Goal: Task Accomplishment & Management: Use online tool/utility

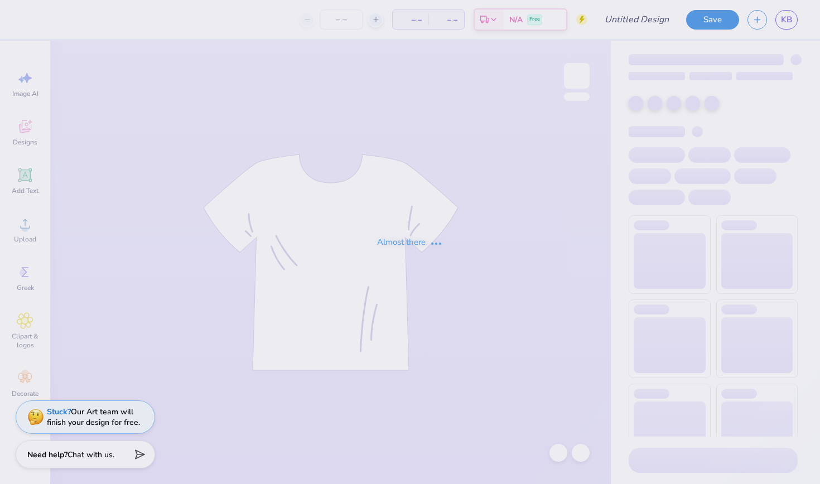
type input "Final Merch????"
type input "50"
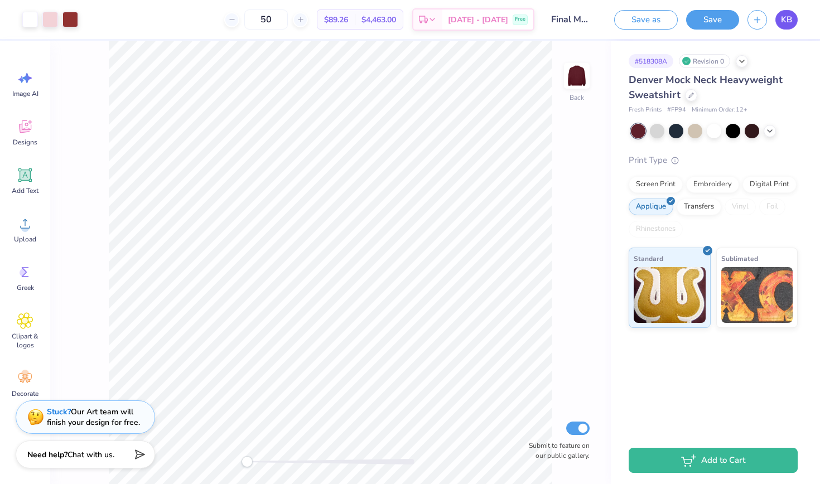
click at [782, 17] on span "KB" at bounding box center [786, 19] width 11 height 13
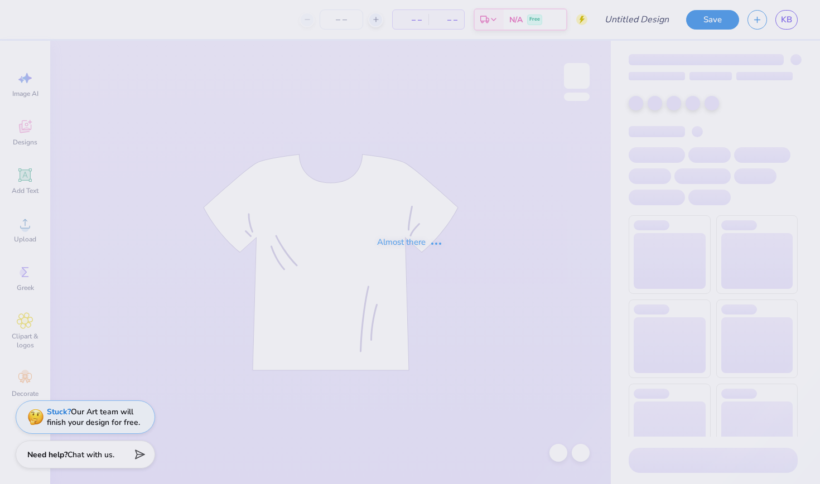
type input "[GEOGRAPHIC_DATA] : [PERSON_NAME]"
type input "24"
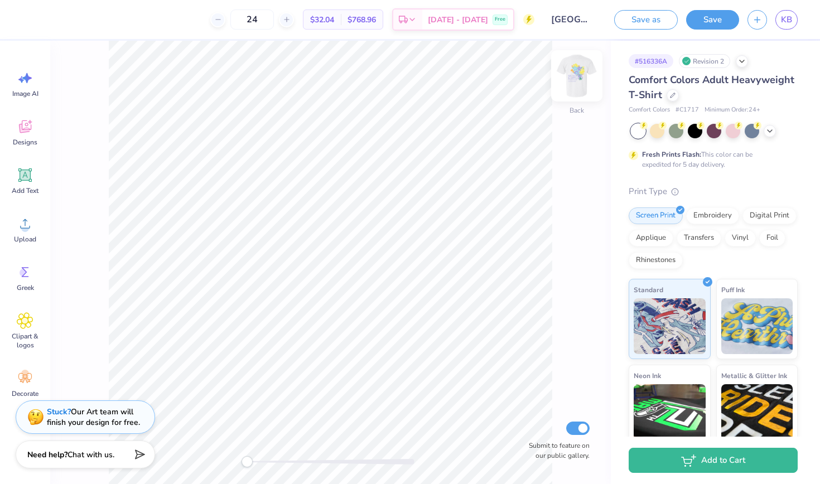
click at [571, 78] on img at bounding box center [577, 76] width 45 height 45
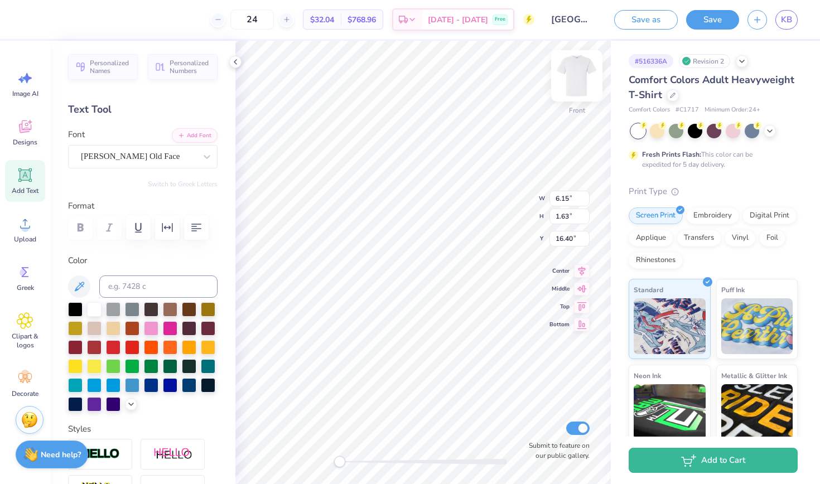
click at [580, 80] on img at bounding box center [577, 76] width 45 height 45
type input "4.55"
type input "1.20"
type input "3.00"
click at [583, 261] on icon at bounding box center [582, 257] width 7 height 9
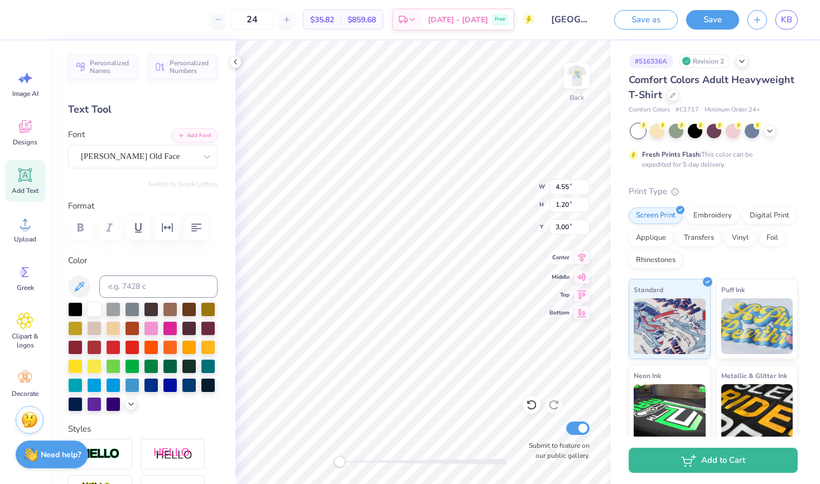
click at [581, 256] on icon at bounding box center [582, 257] width 7 height 9
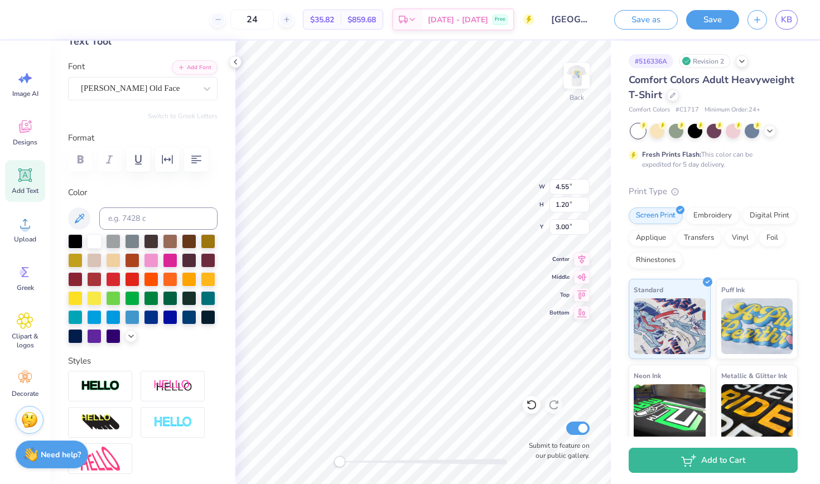
scroll to position [76, 0]
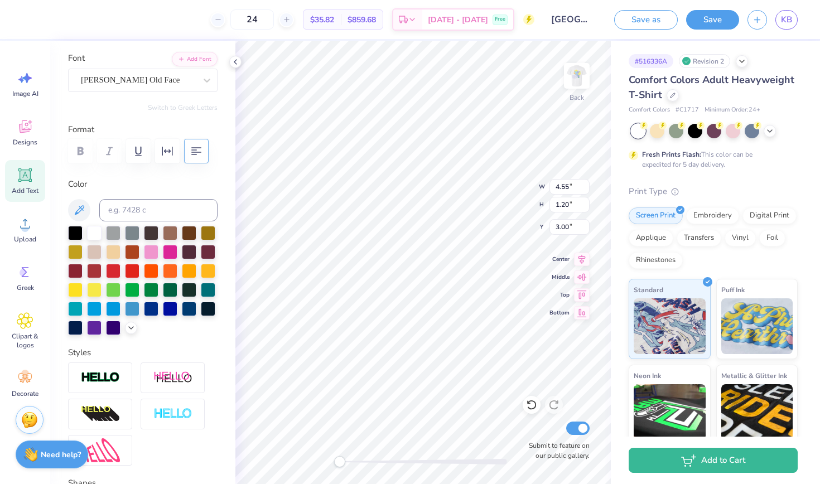
click at [192, 147] on icon "button" at bounding box center [196, 151] width 10 height 8
click at [570, 77] on img at bounding box center [577, 76] width 45 height 45
click at [570, 77] on img at bounding box center [577, 76] width 22 height 22
click at [568, 81] on img at bounding box center [577, 76] width 45 height 45
click at [583, 73] on img at bounding box center [577, 76] width 45 height 45
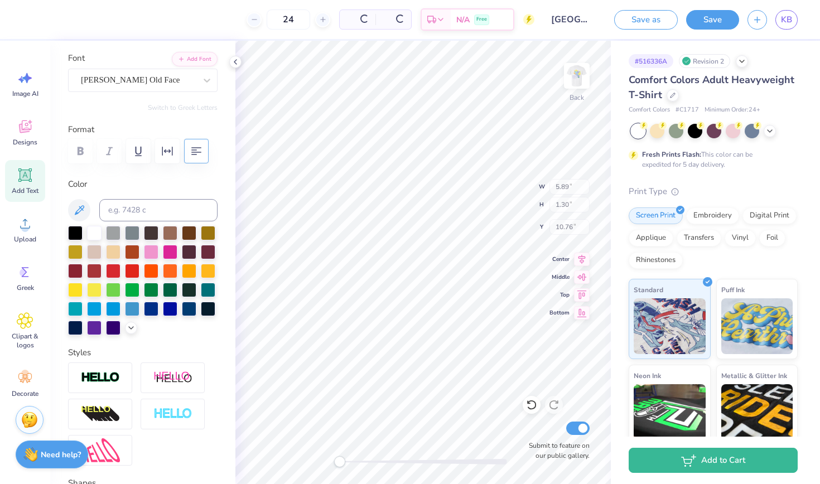
type input "5.89"
type input "1.30"
type input "10.76"
type textarea "SIGMA KAPPA"
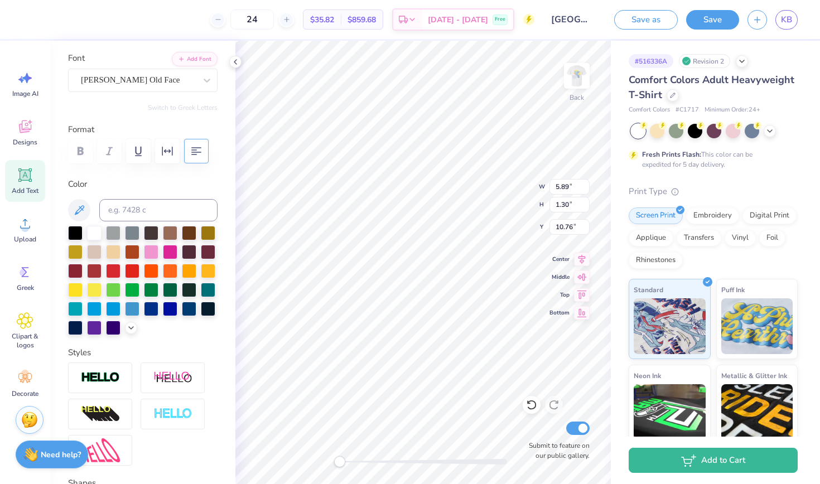
scroll to position [0, 3]
type input "7.95"
type input "0.83"
type textarea "SIGMA KAPPA"
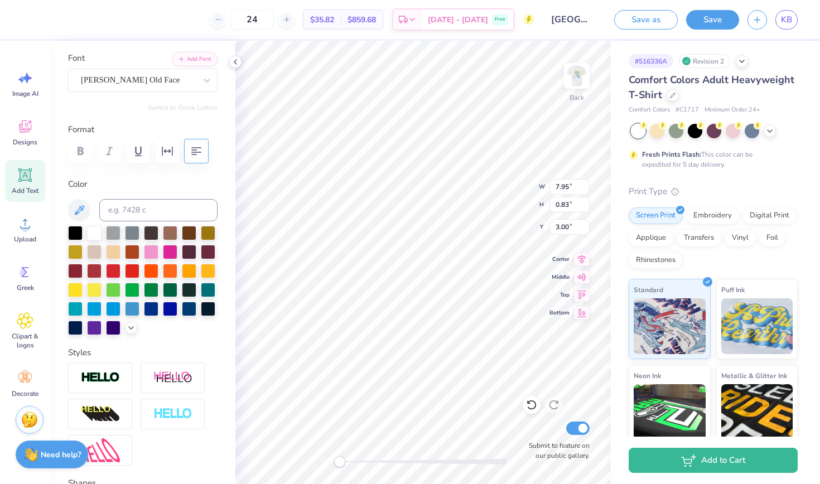
scroll to position [1, 1]
click at [497, 195] on div "Back W 3.85 3.85 " H 2.24 2.24 " Y 2.30 2.30 " Center Middle Top Bottom Submit …" at bounding box center [424, 263] width 376 height 444
click at [581, 81] on img at bounding box center [577, 76] width 45 height 45
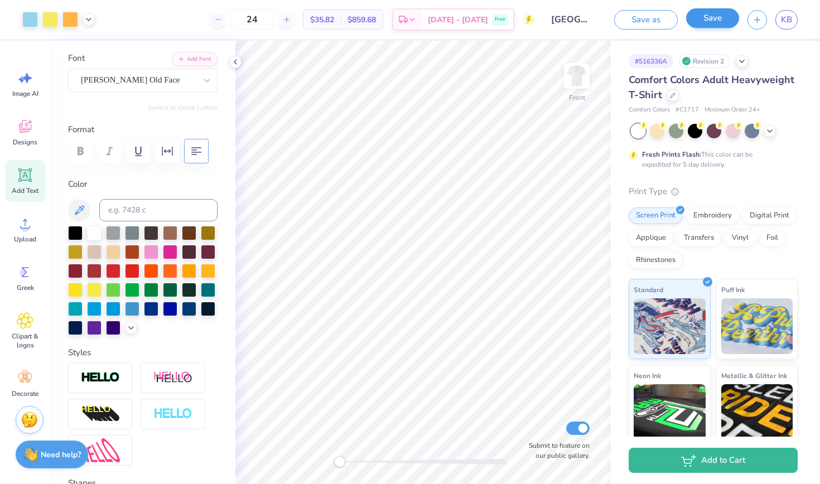
click at [724, 20] on button "Save" at bounding box center [712, 18] width 53 height 20
